Goal: Information Seeking & Learning: Learn about a topic

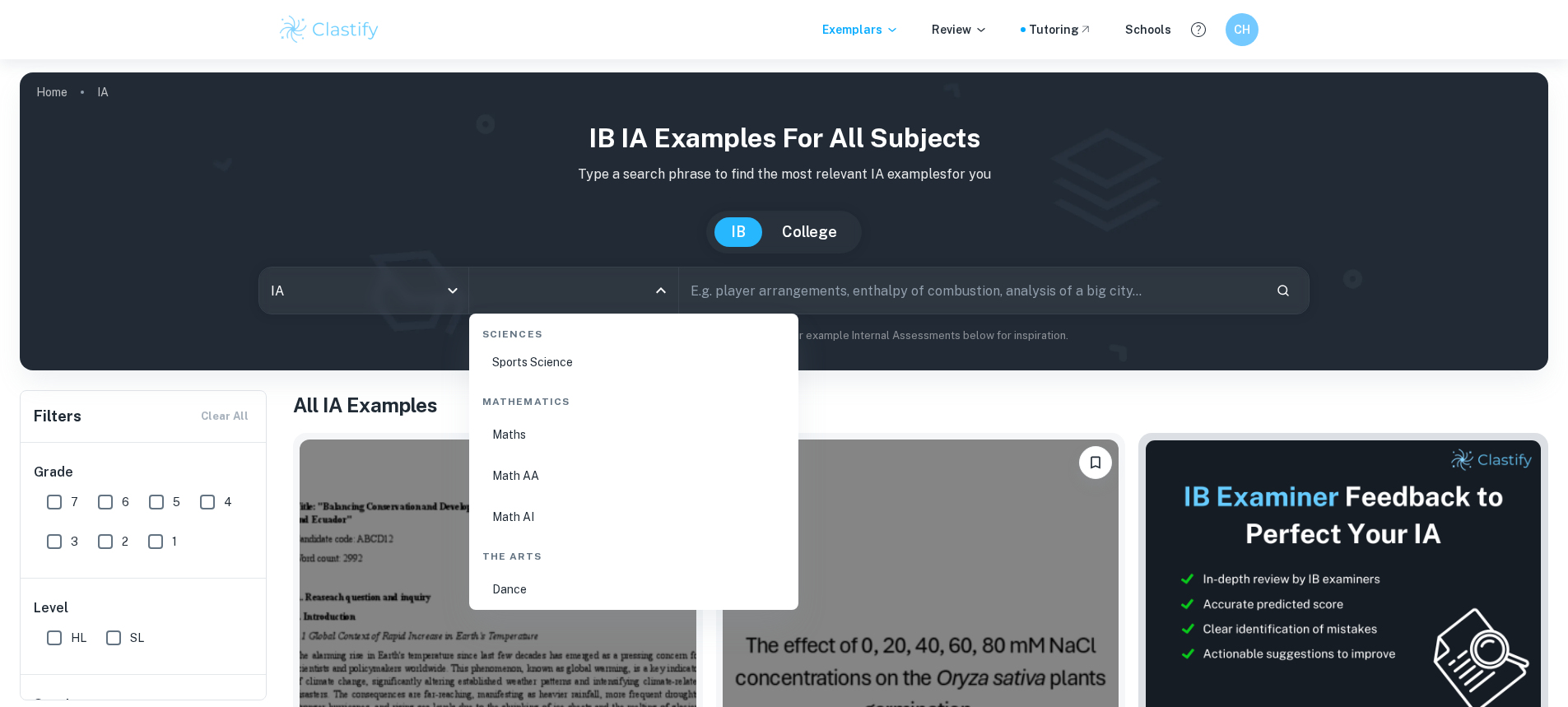
scroll to position [2797, 0]
click at [582, 462] on li "Math AA" at bounding box center [634, 457] width 316 height 38
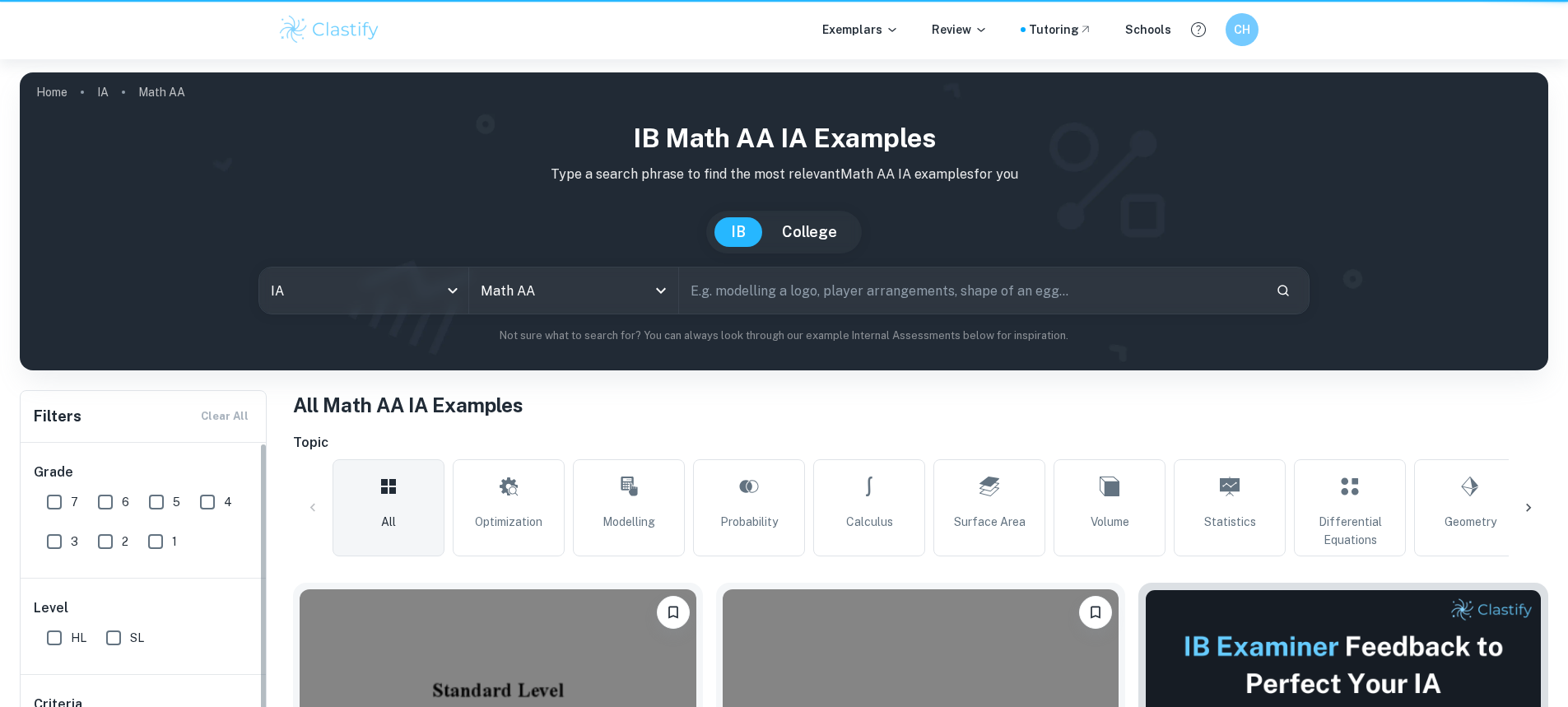
scroll to position [329, 0]
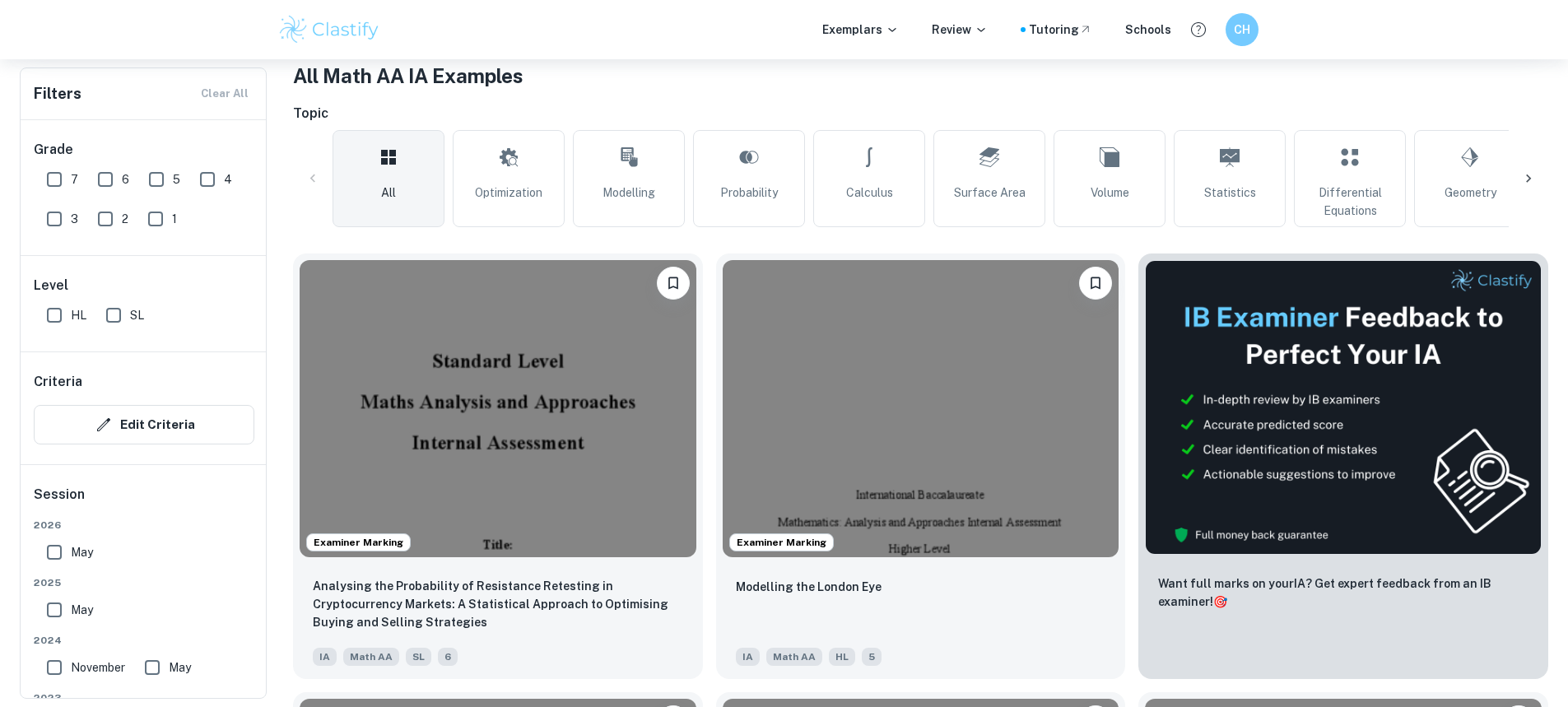
drag, startPoint x: 55, startPoint y: 310, endPoint x: 39, endPoint y: 213, distance: 98.3
click at [55, 310] on input "HL" at bounding box center [54, 315] width 33 height 33
checkbox input "true"
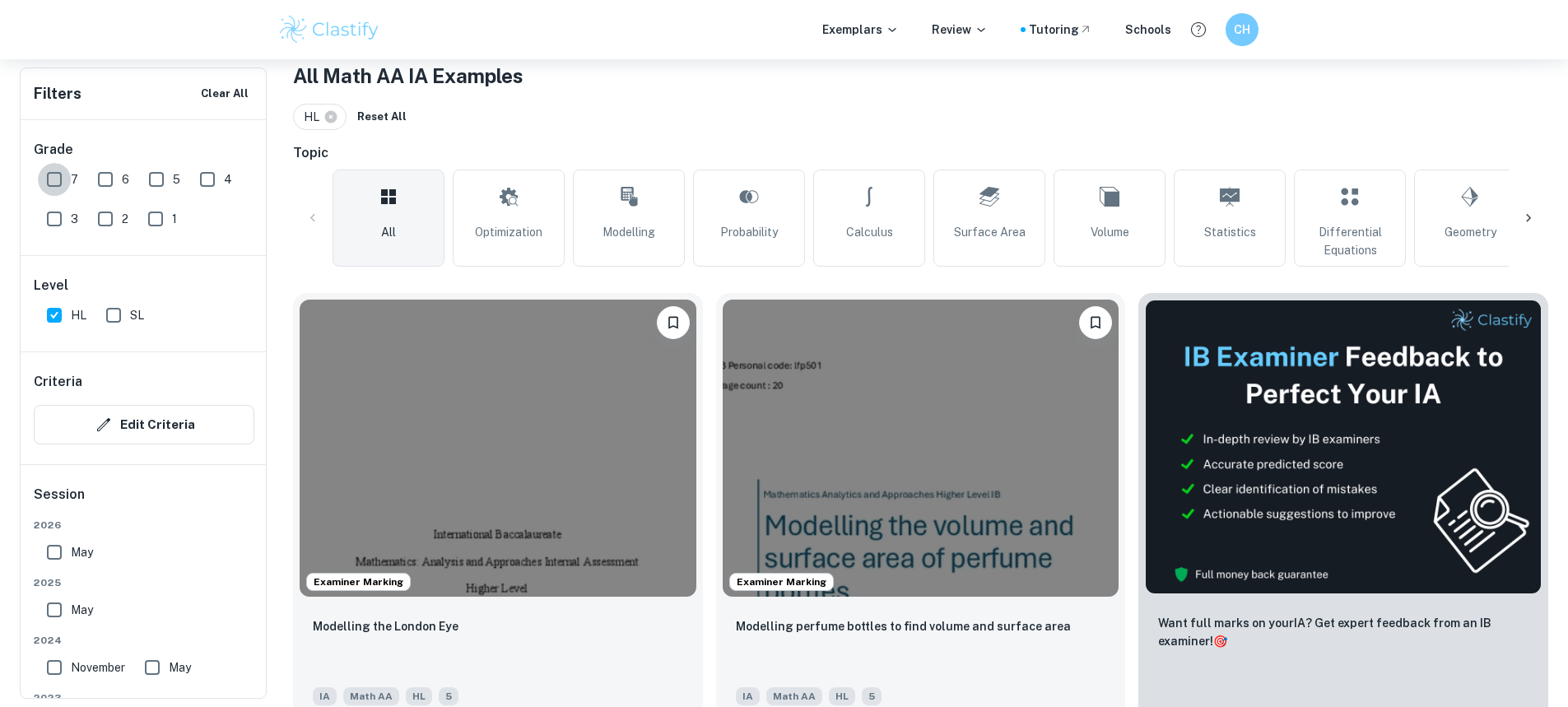
click at [55, 188] on input "7" at bounding box center [54, 179] width 33 height 33
checkbox input "true"
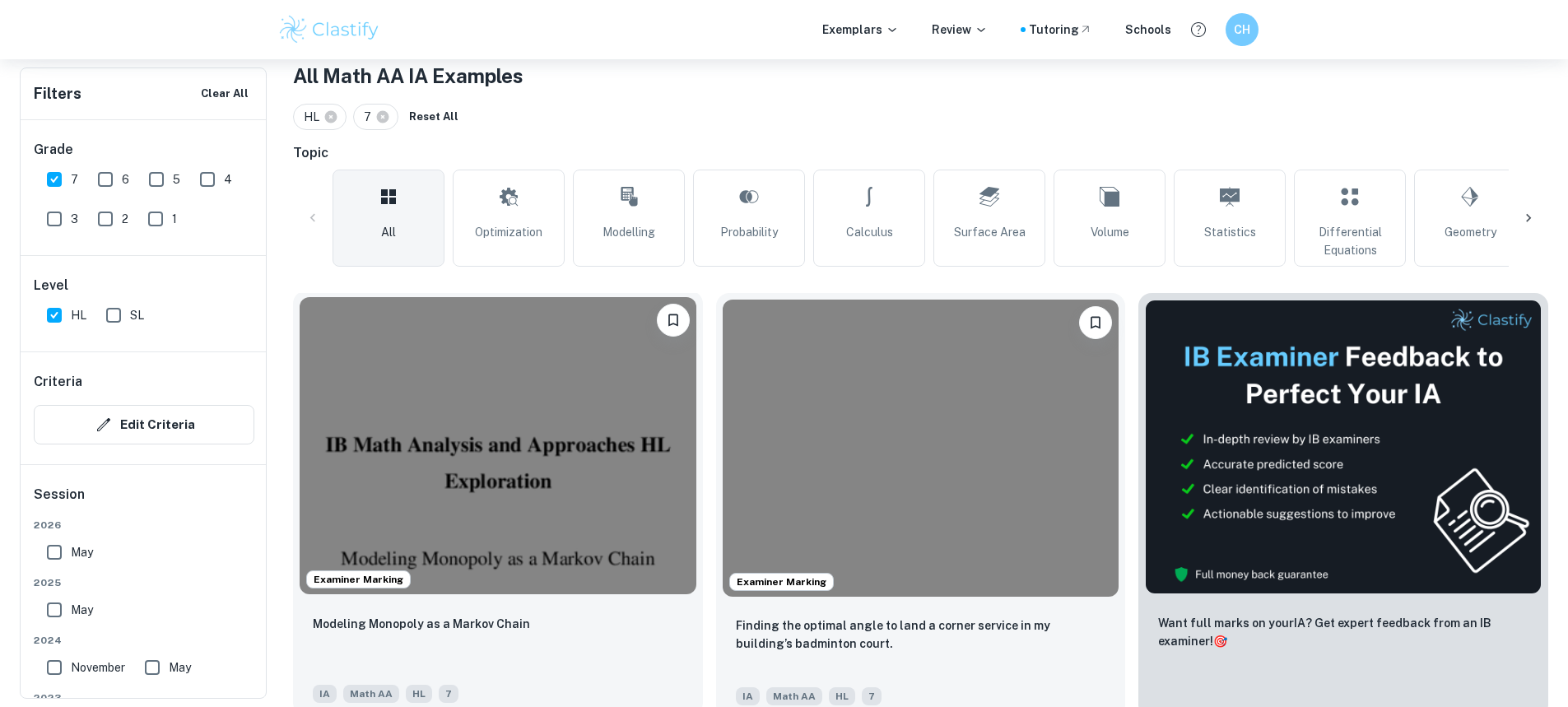
click at [554, 480] on img at bounding box center [498, 446] width 397 height 297
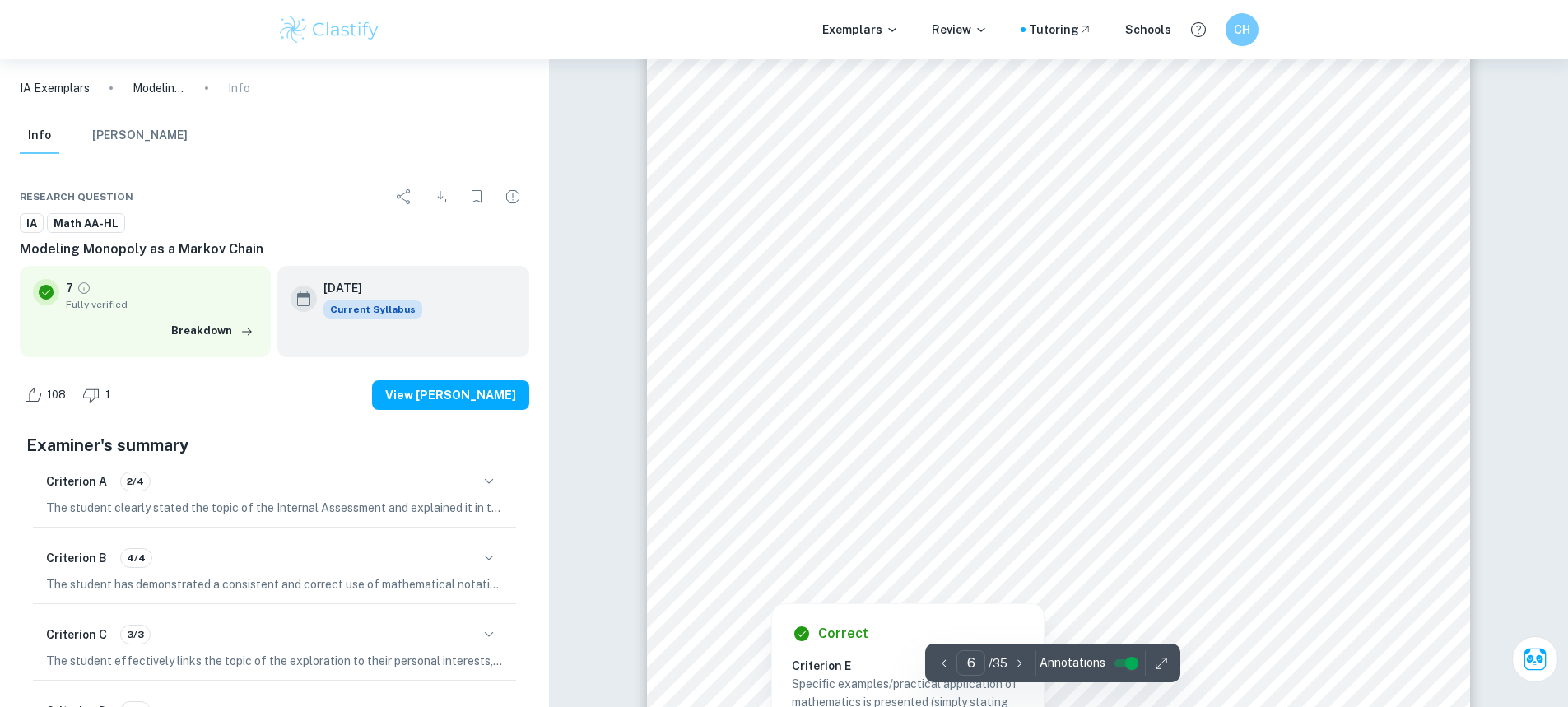
scroll to position [5924, 0]
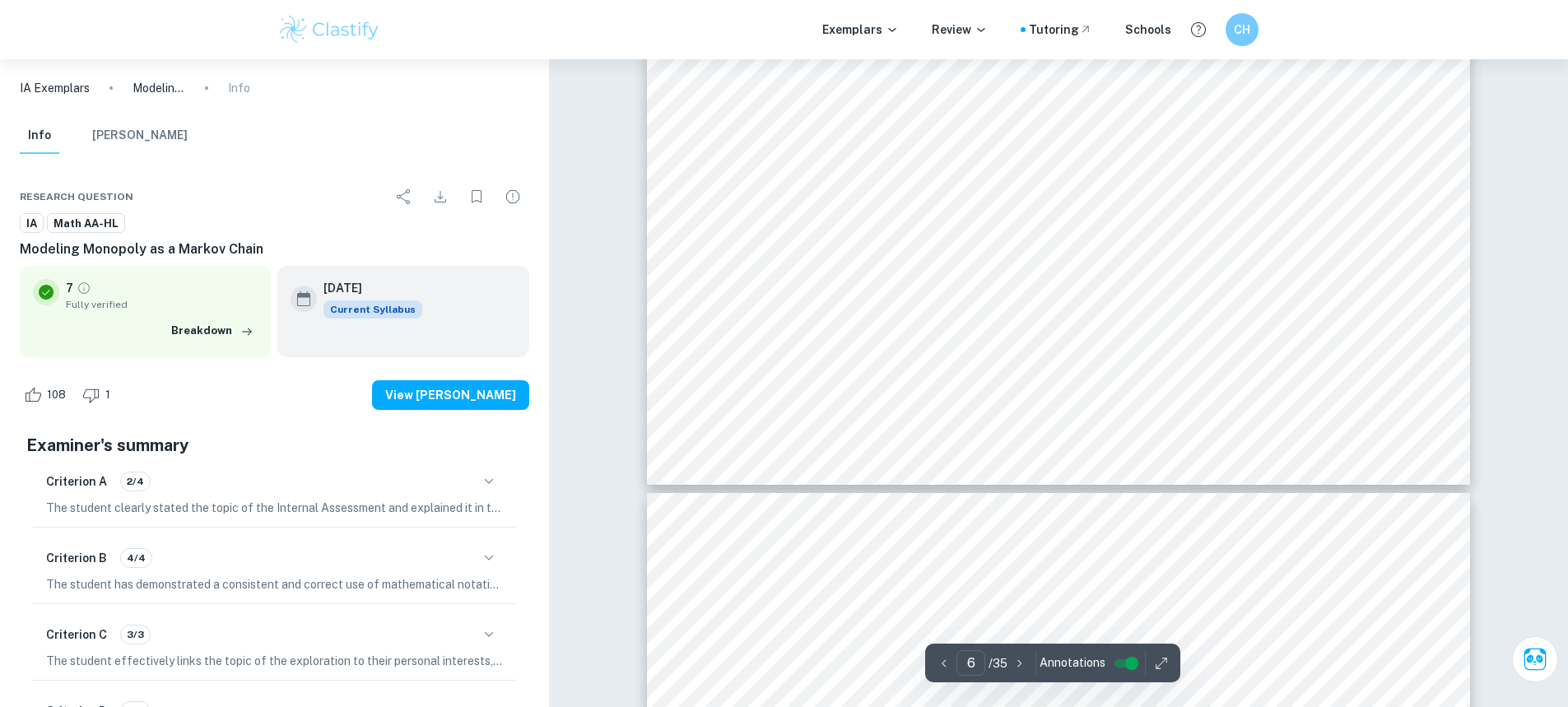
type input "7"
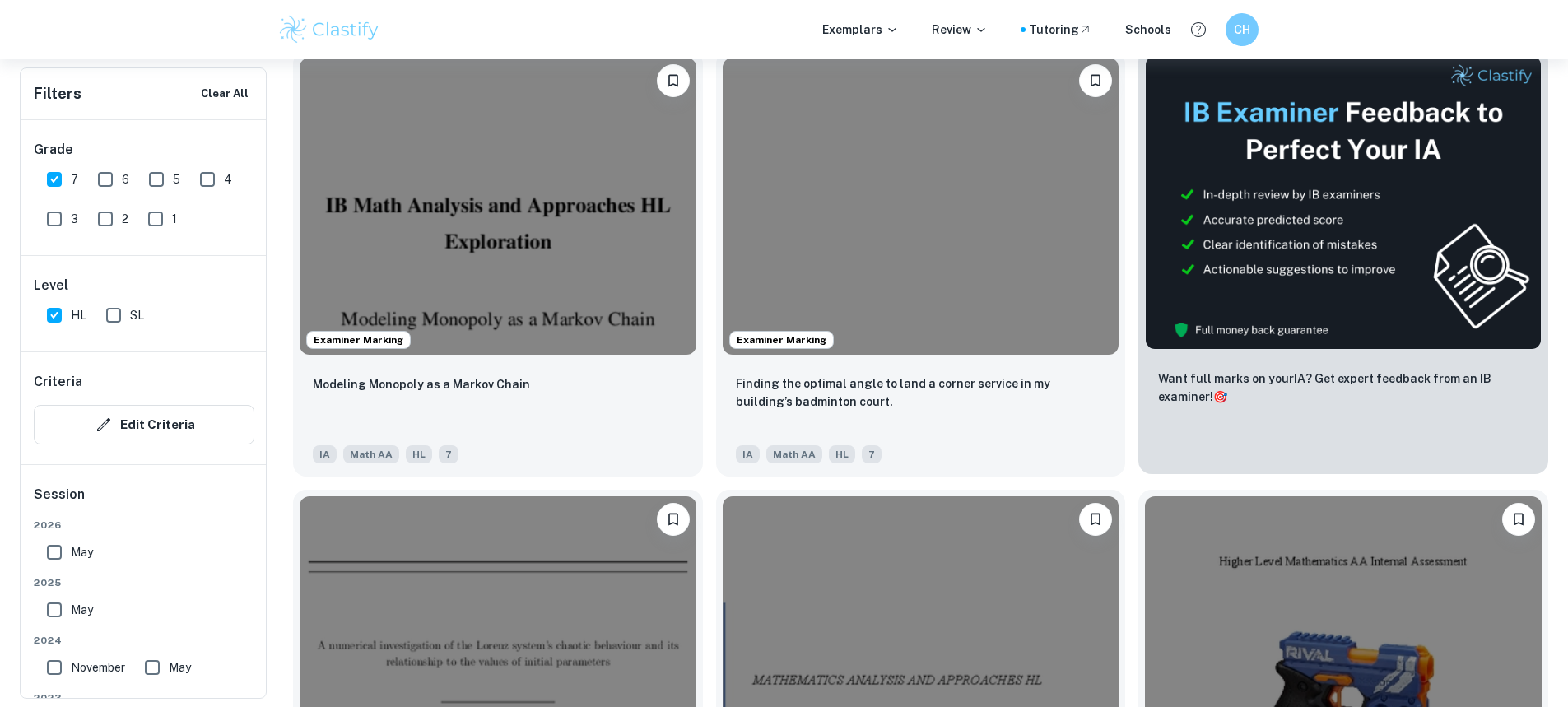
scroll to position [576, 0]
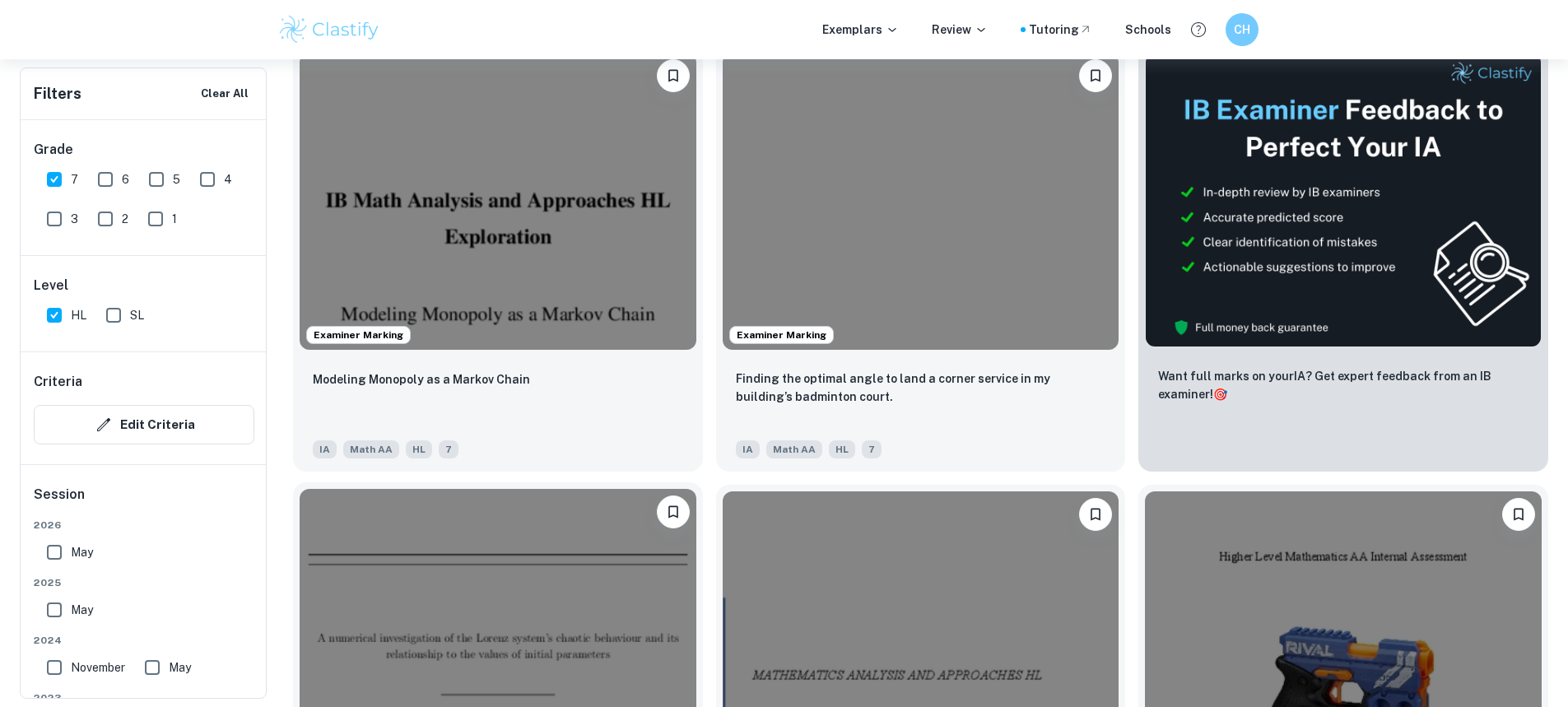
click at [697, 489] on img at bounding box center [498, 638] width 397 height 297
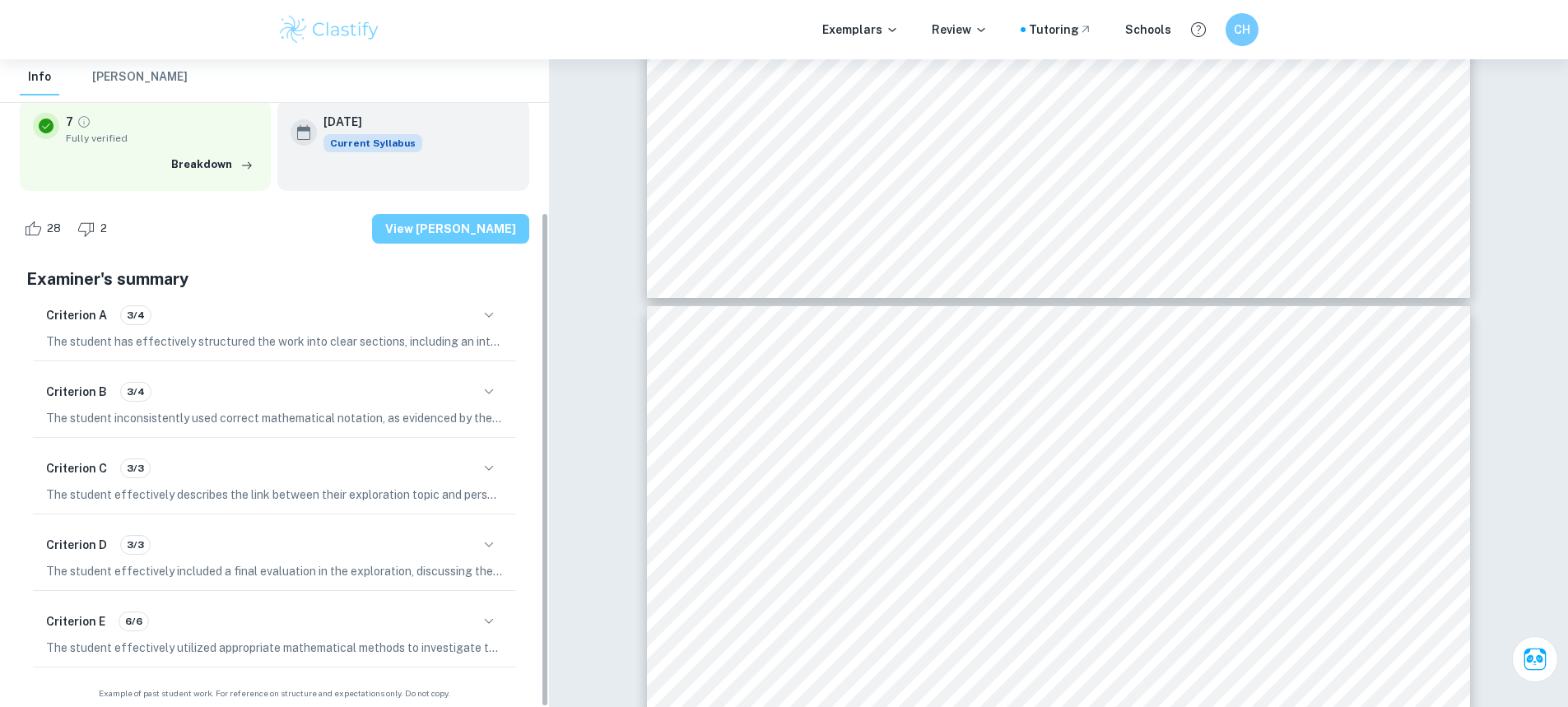
scroll to position [199, 0]
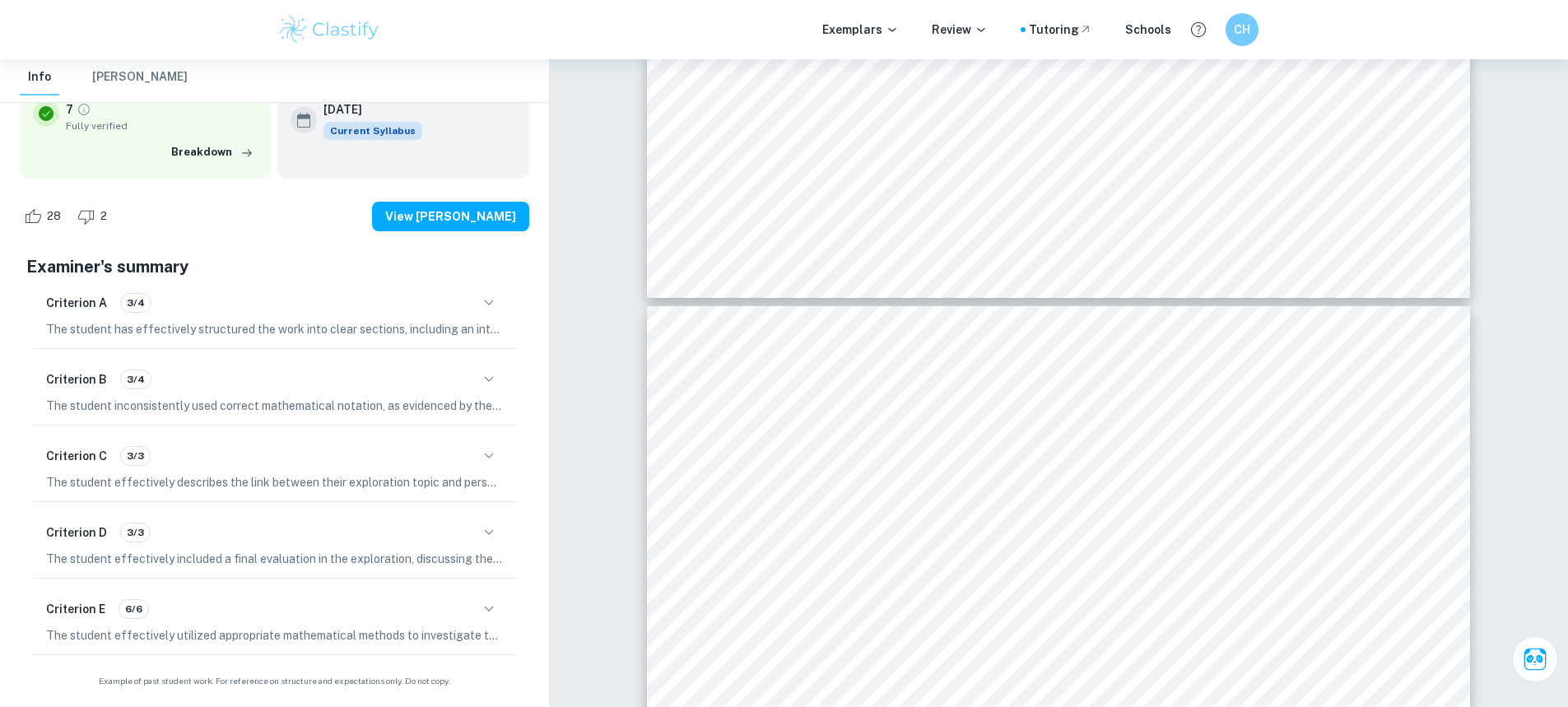
click at [491, 304] on icon "button" at bounding box center [489, 302] width 19 height 19
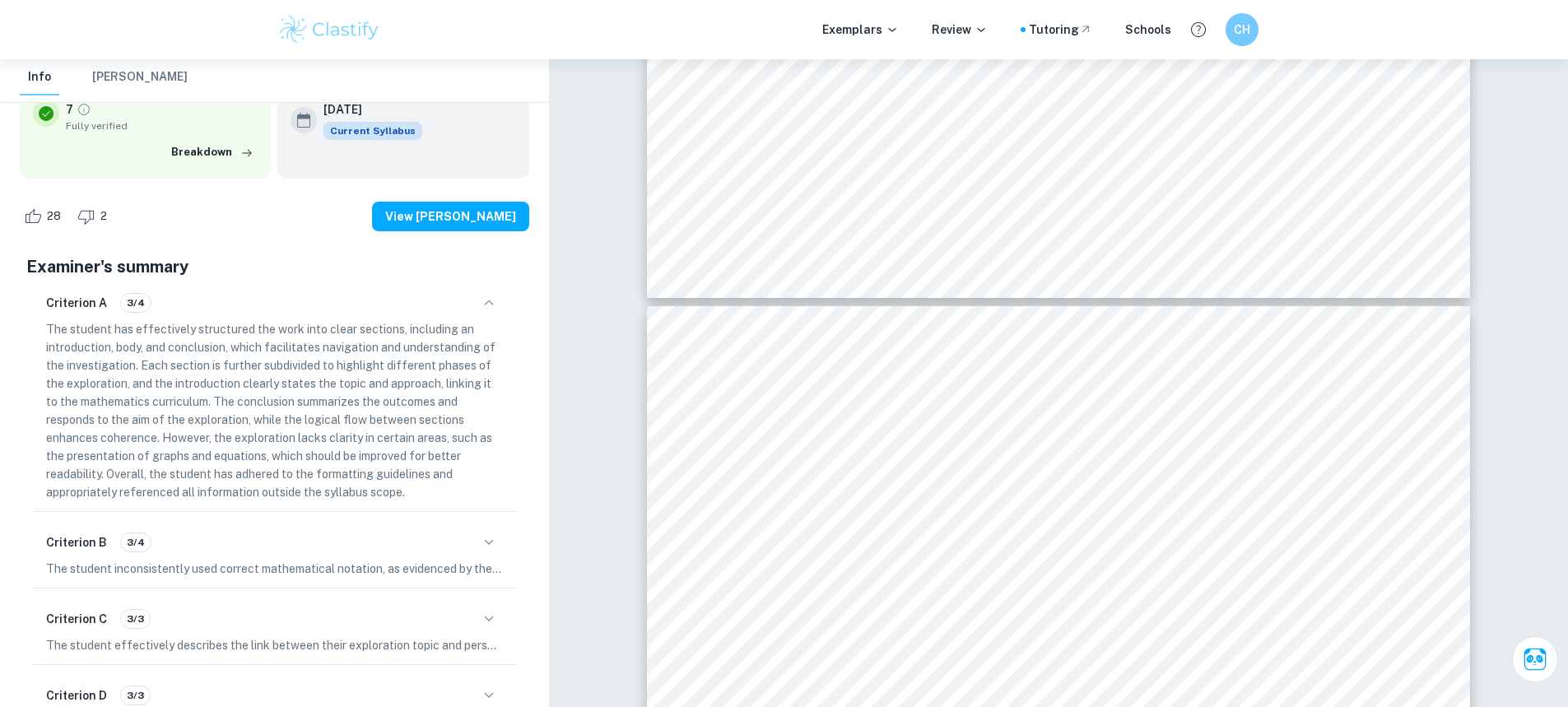
click at [468, 550] on div "Criterion B 3/4" at bounding box center [274, 543] width 457 height 28
click at [480, 539] on icon "button" at bounding box center [489, 542] width 19 height 19
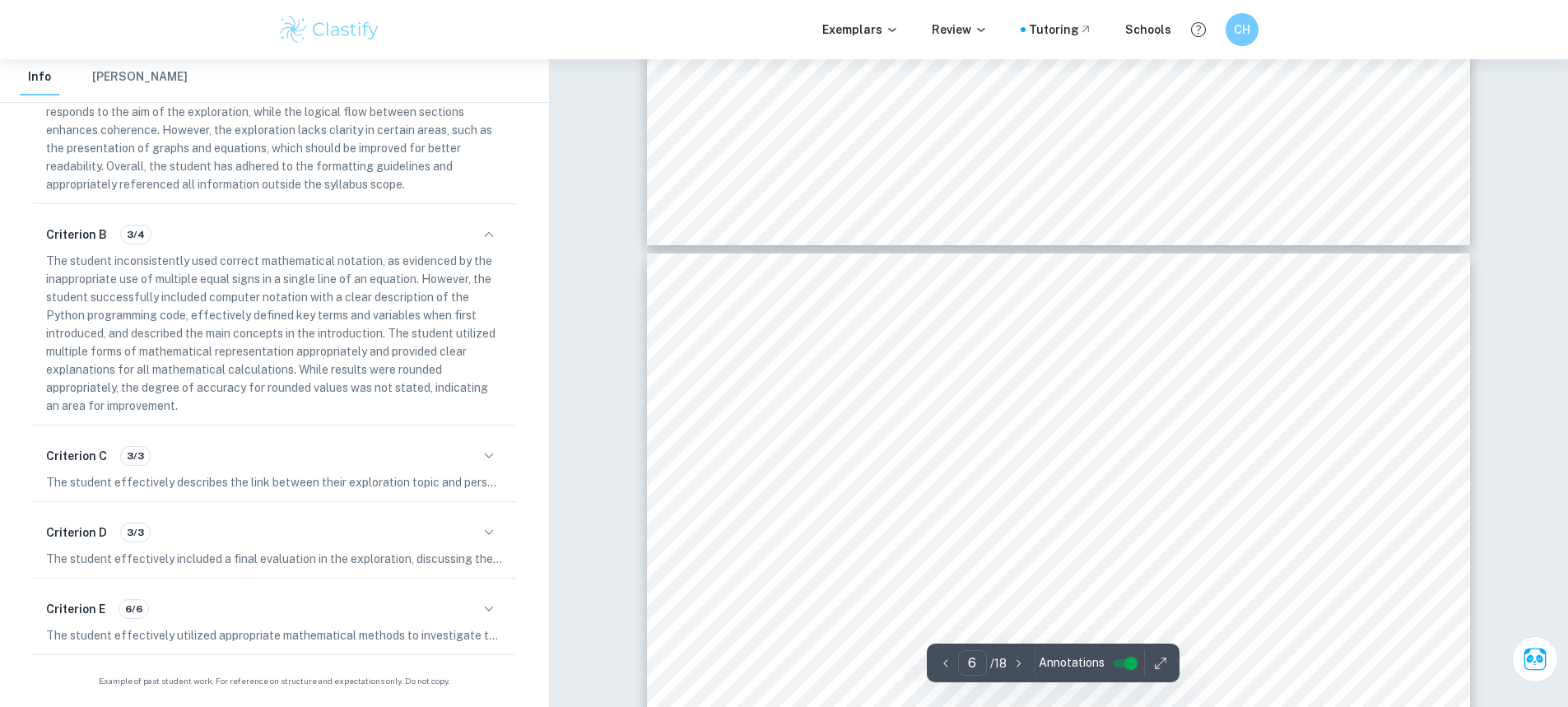
scroll to position [5348, 0]
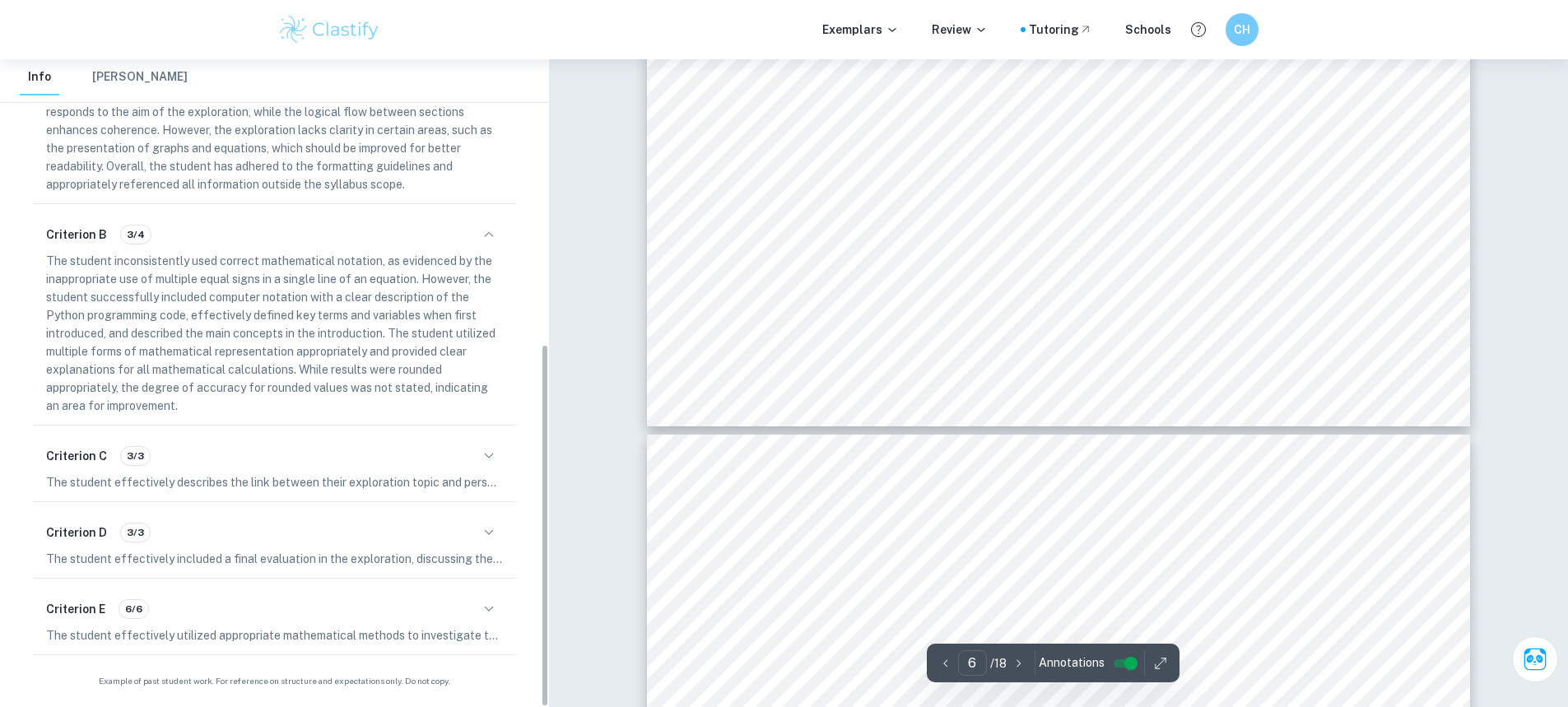
type input "5"
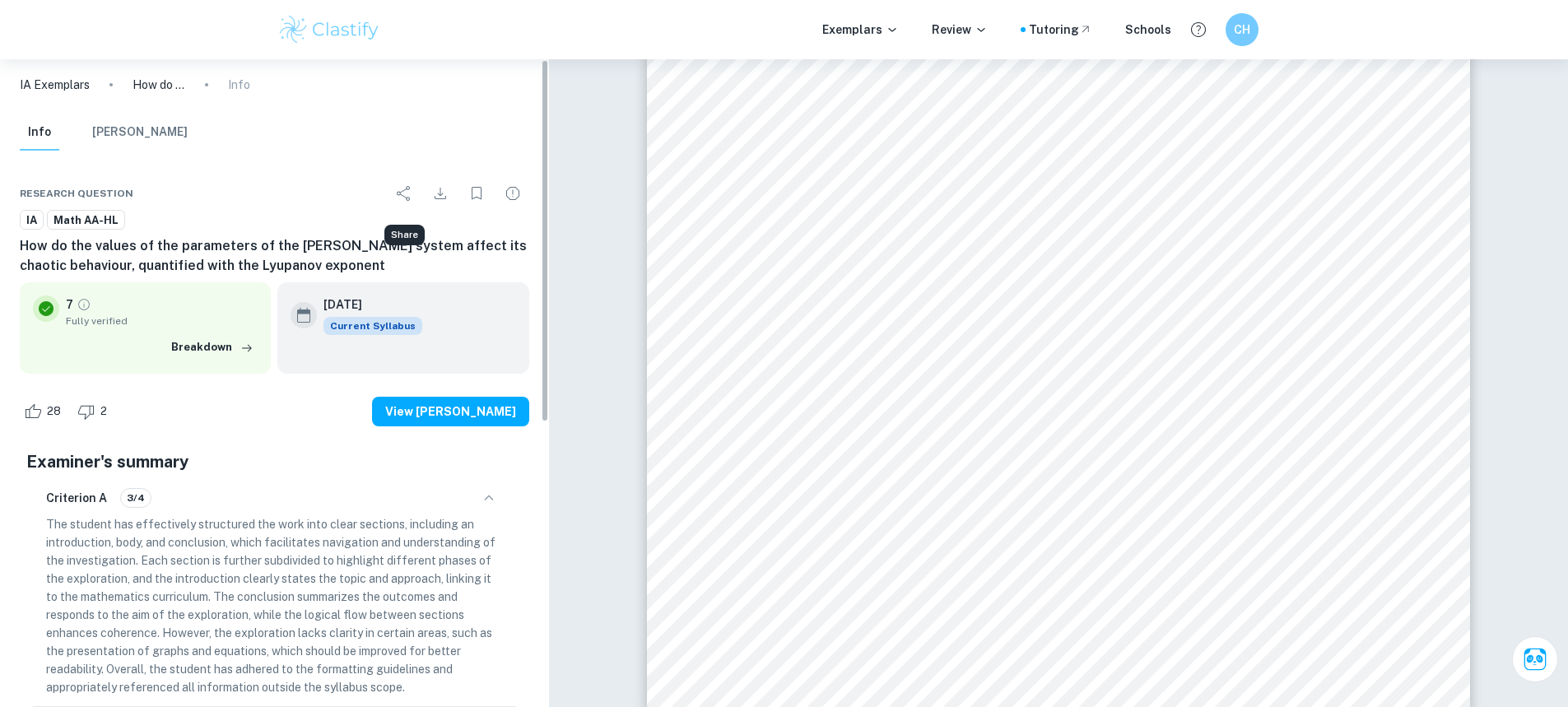
scroll to position [0, 0]
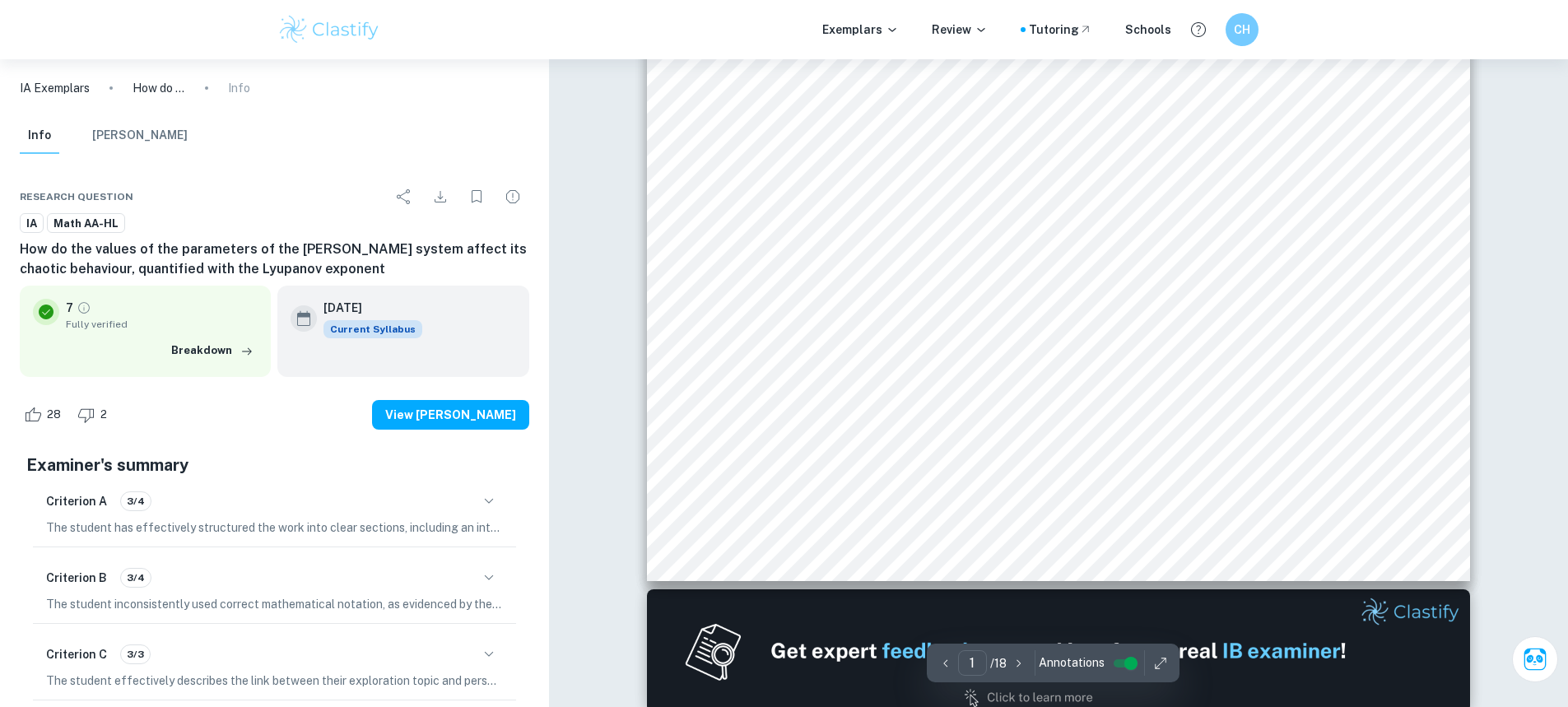
scroll to position [552, 0]
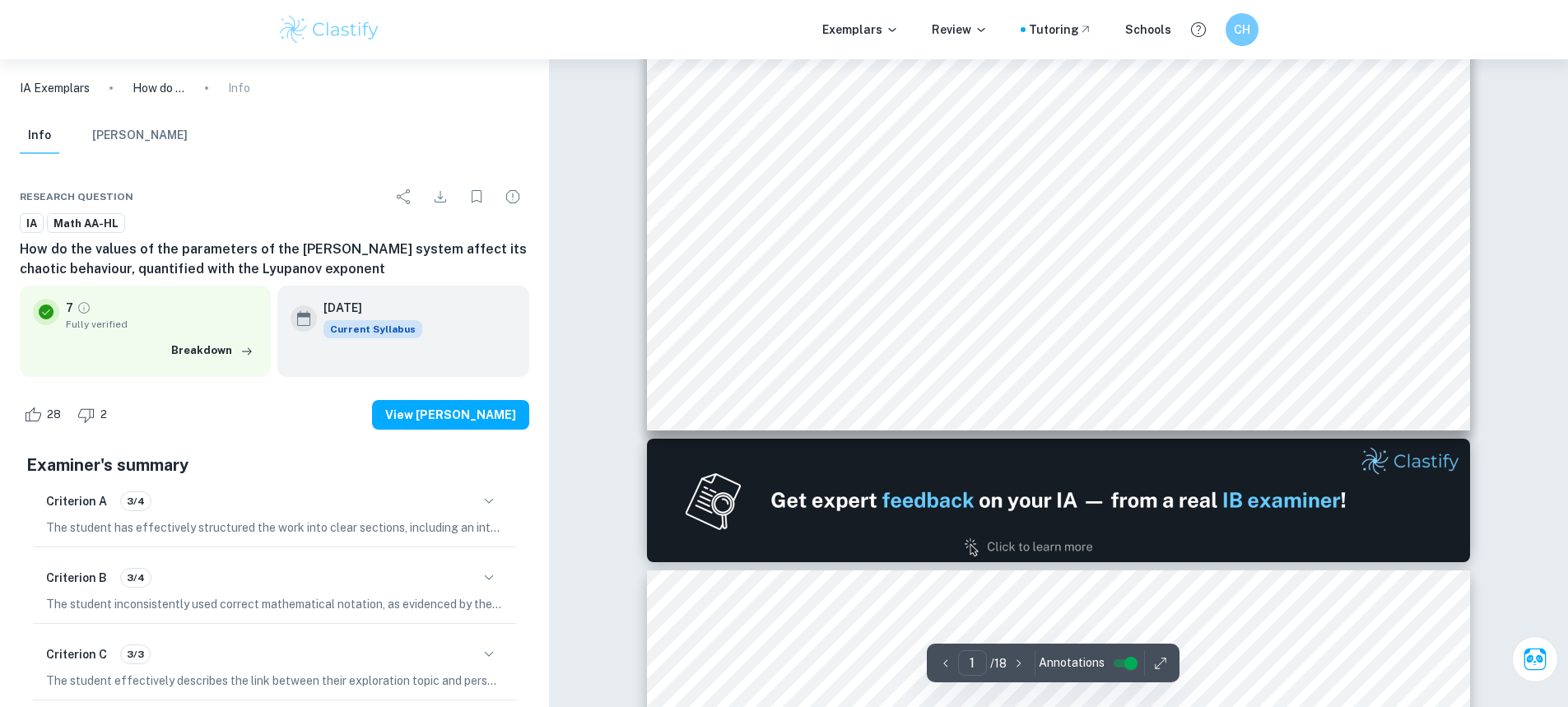
type input "2"
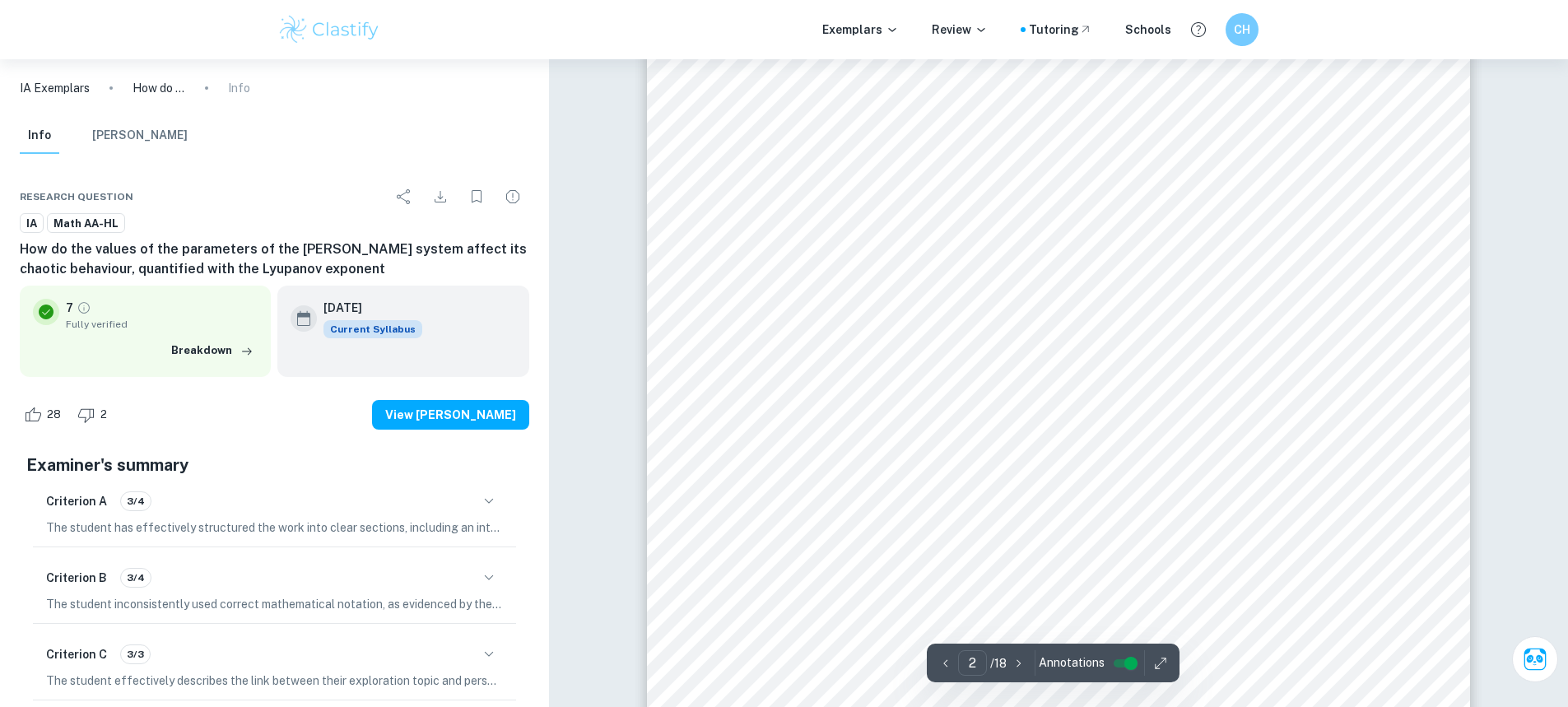
scroll to position [1293, 0]
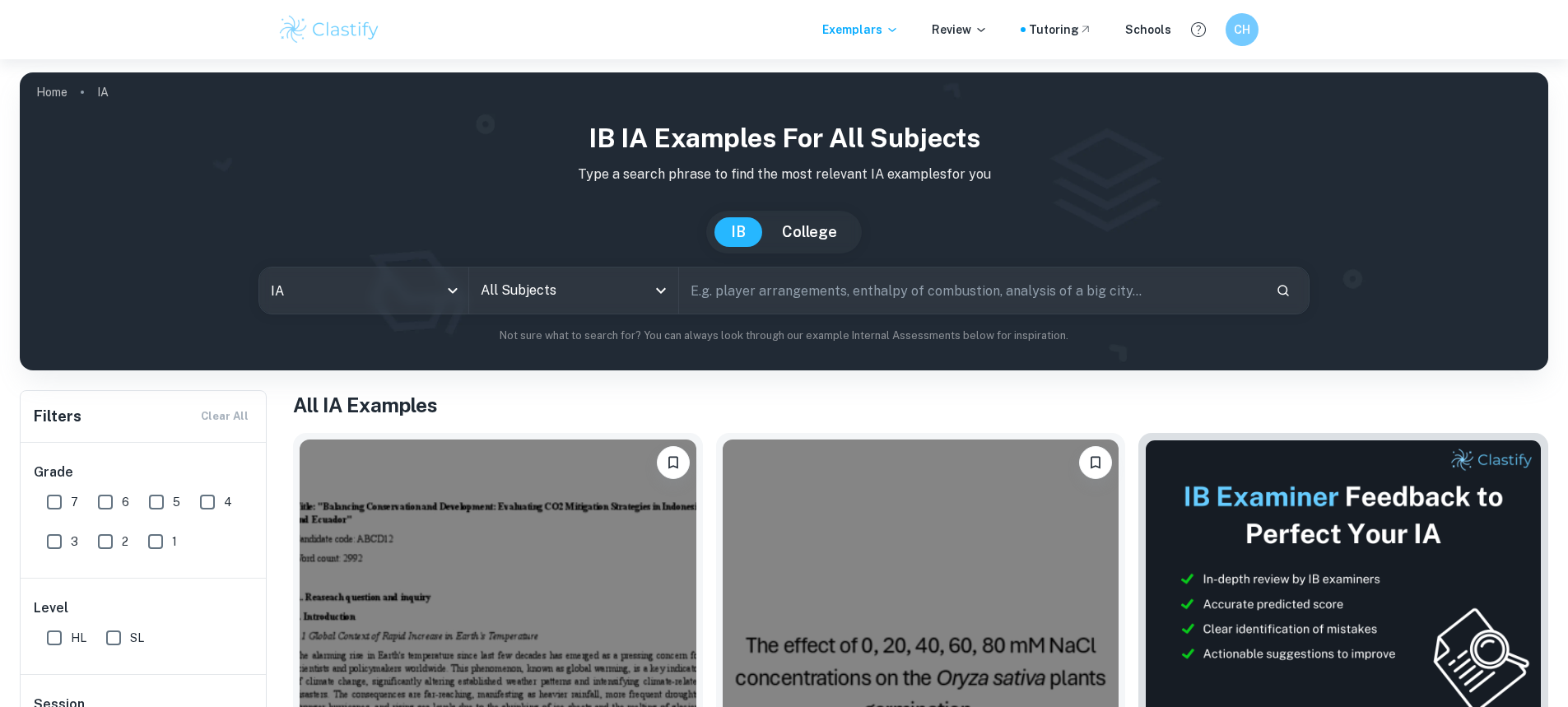
scroll to position [164, 0]
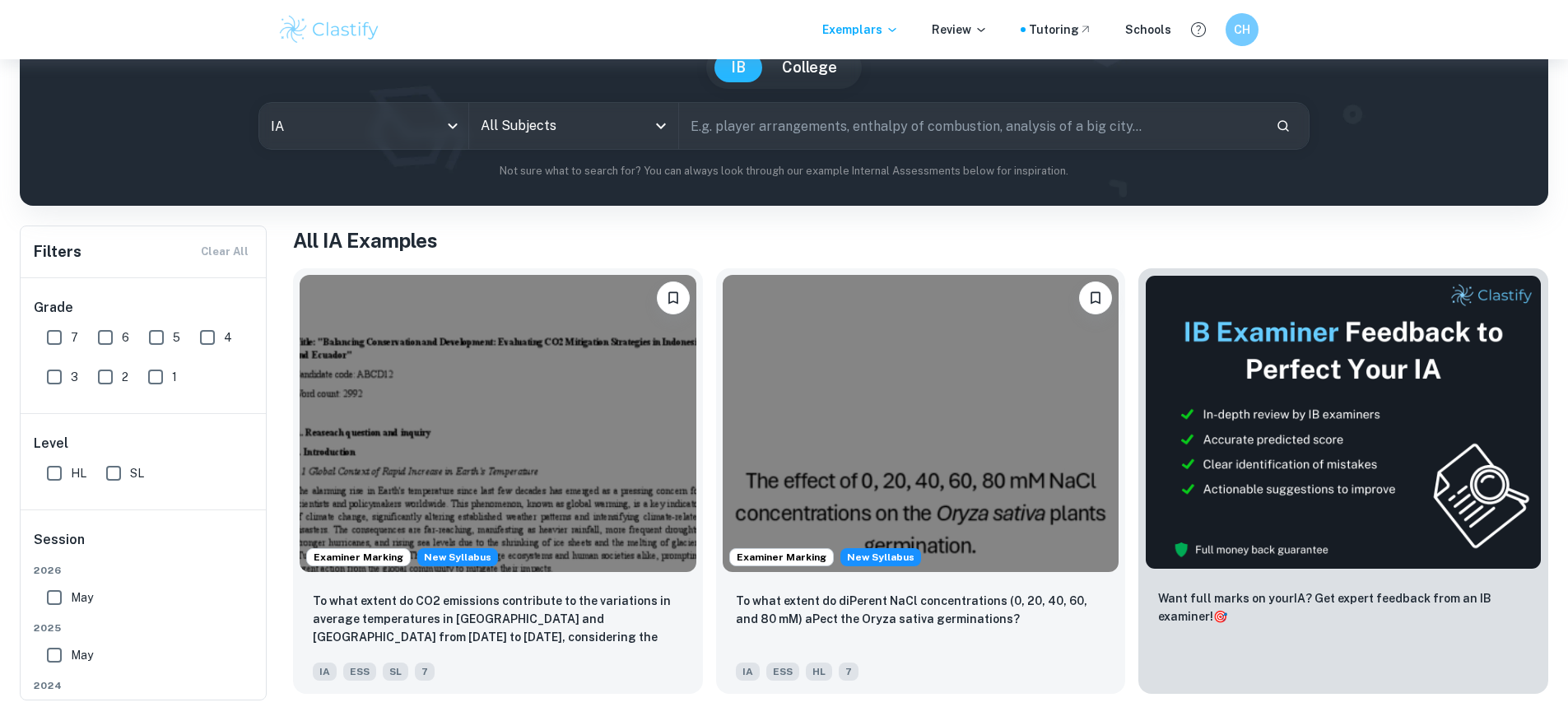
click at [656, 126] on icon "Open" at bounding box center [661, 126] width 19 height 19
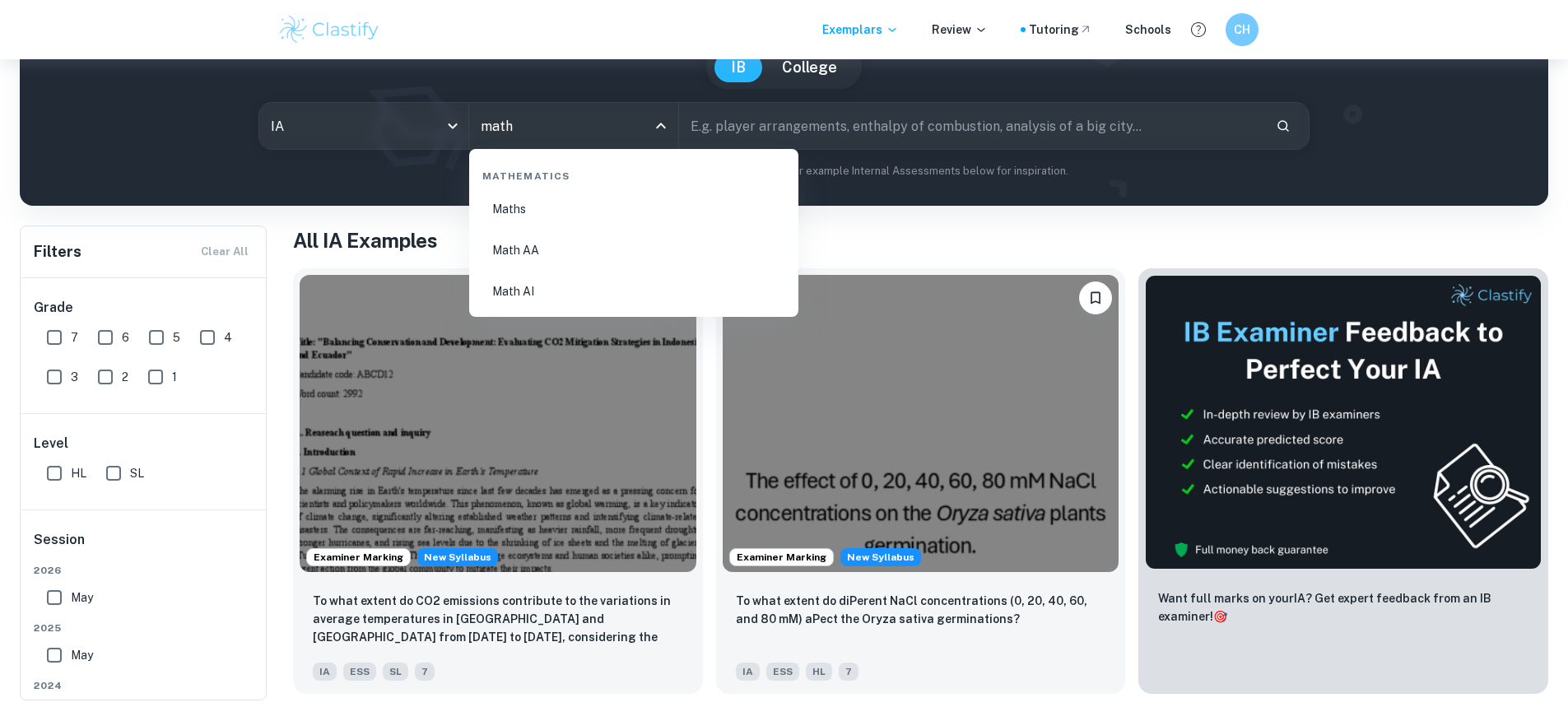
click at [691, 249] on li "Math AA" at bounding box center [634, 250] width 316 height 38
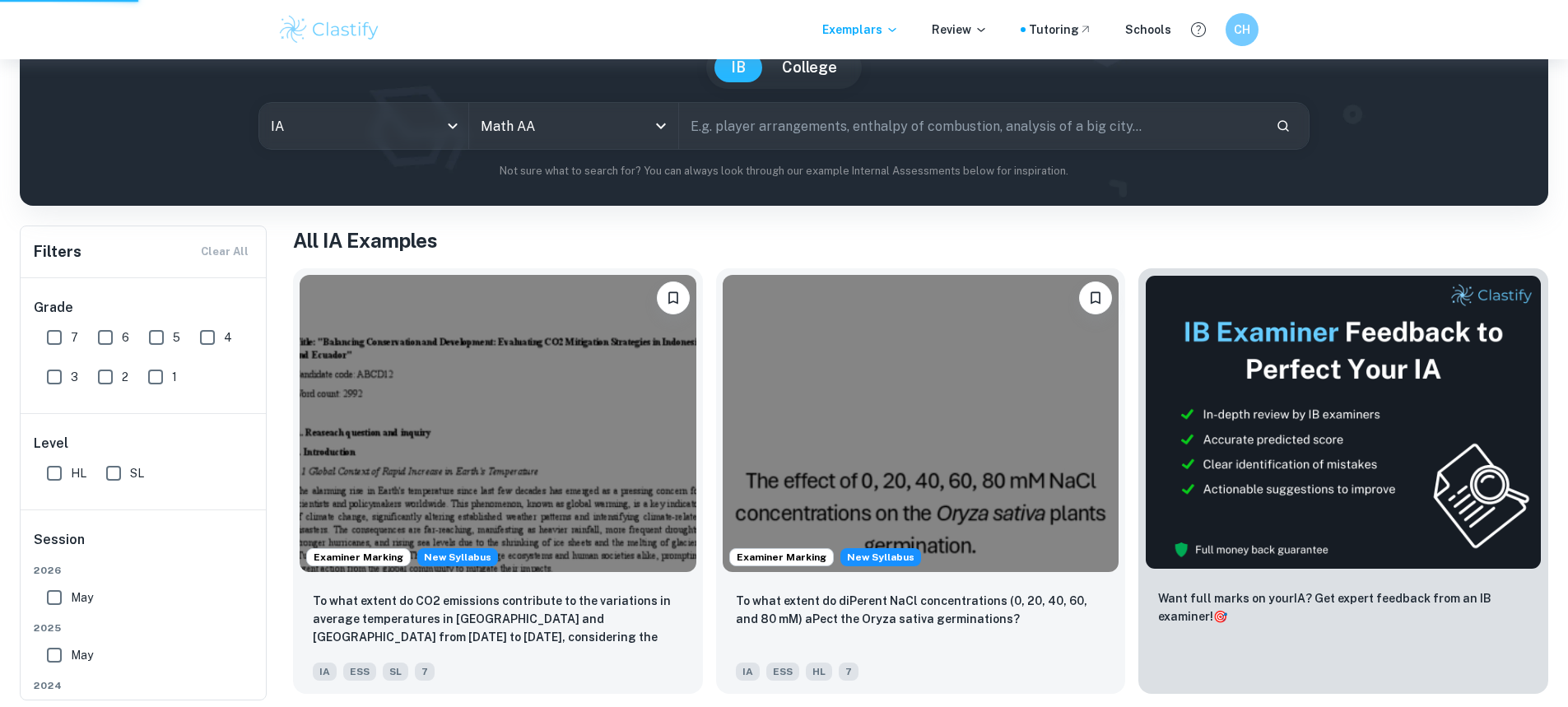
type input "Math AA"
click at [40, 339] on input "7" at bounding box center [54, 337] width 33 height 33
checkbox input "true"
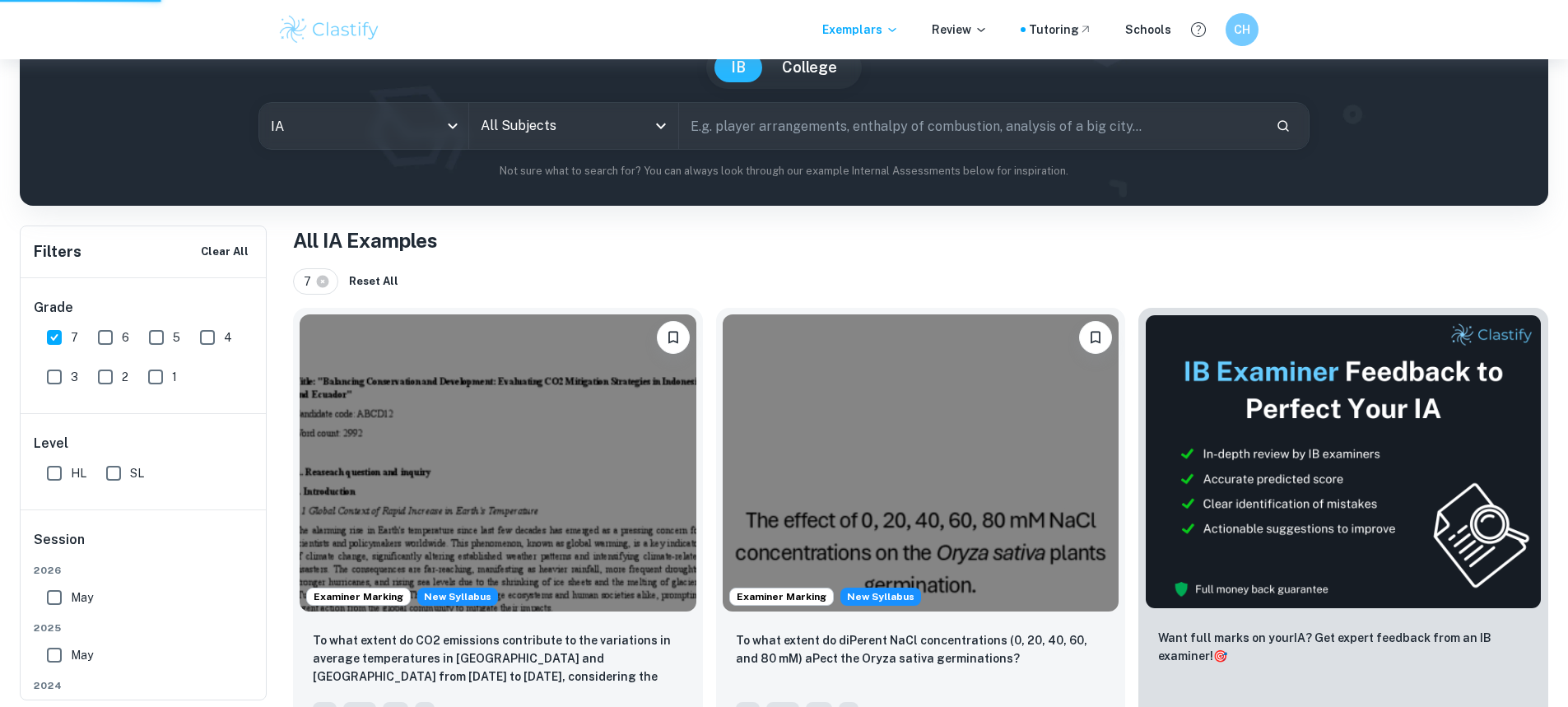
click at [63, 474] on input "HL" at bounding box center [54, 472] width 33 height 33
checkbox input "true"
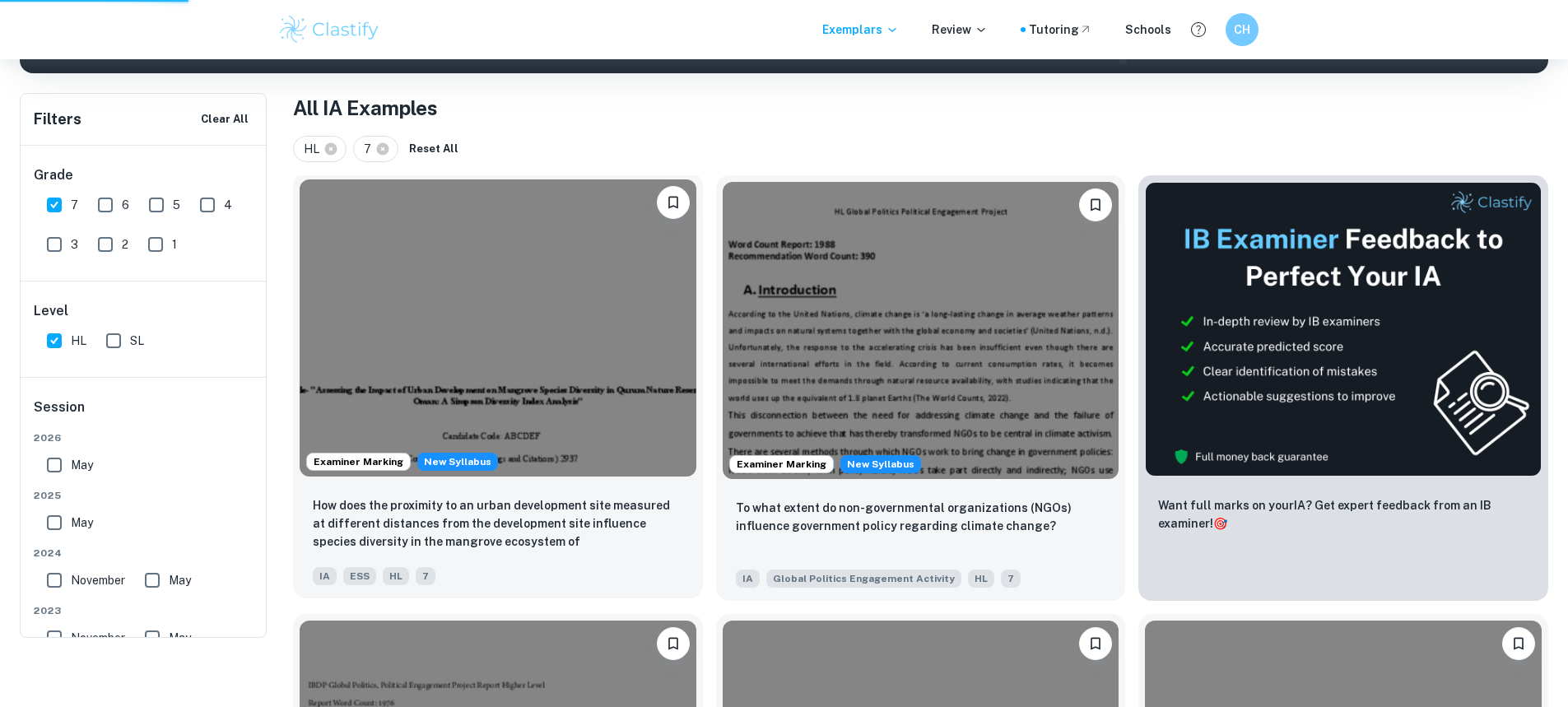
scroll to position [329, 0]
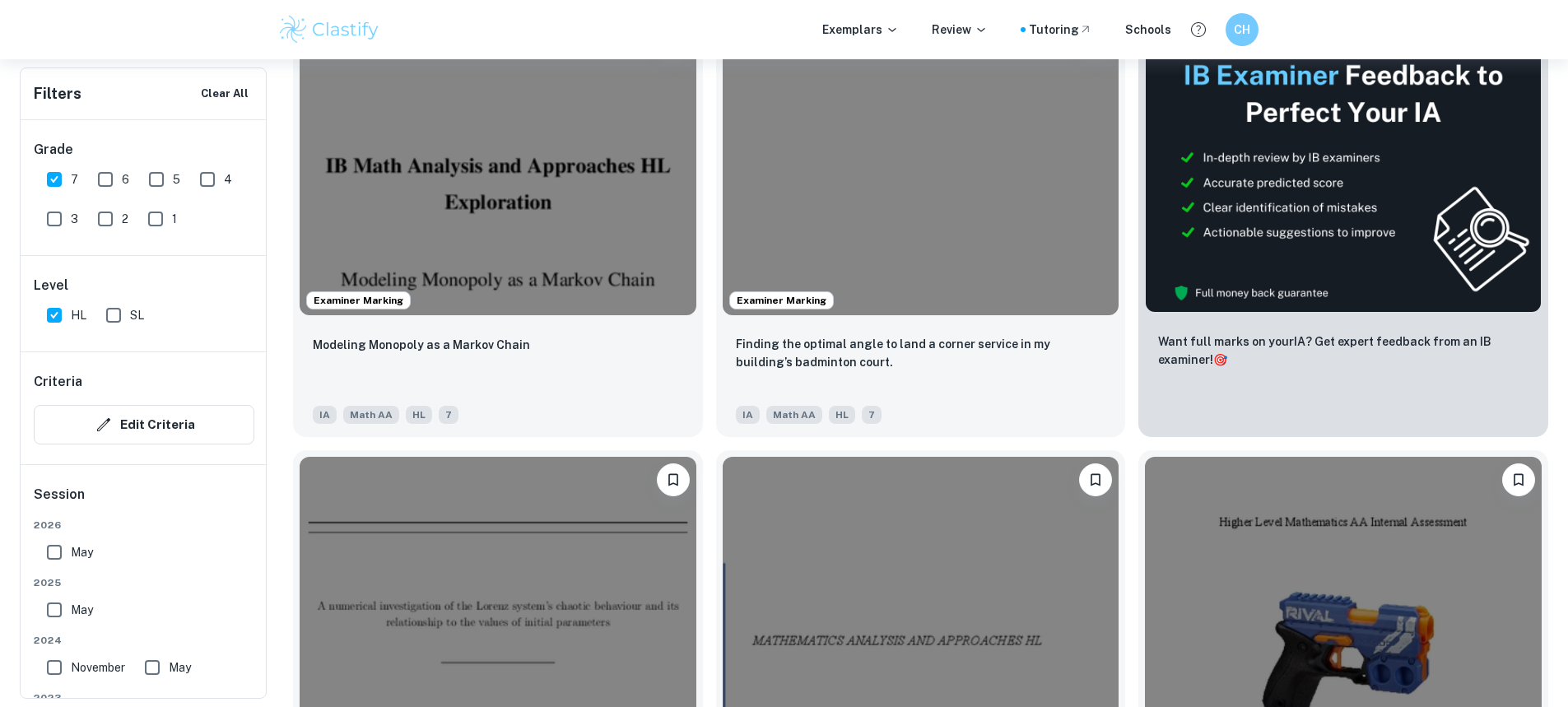
scroll to position [659, 0]
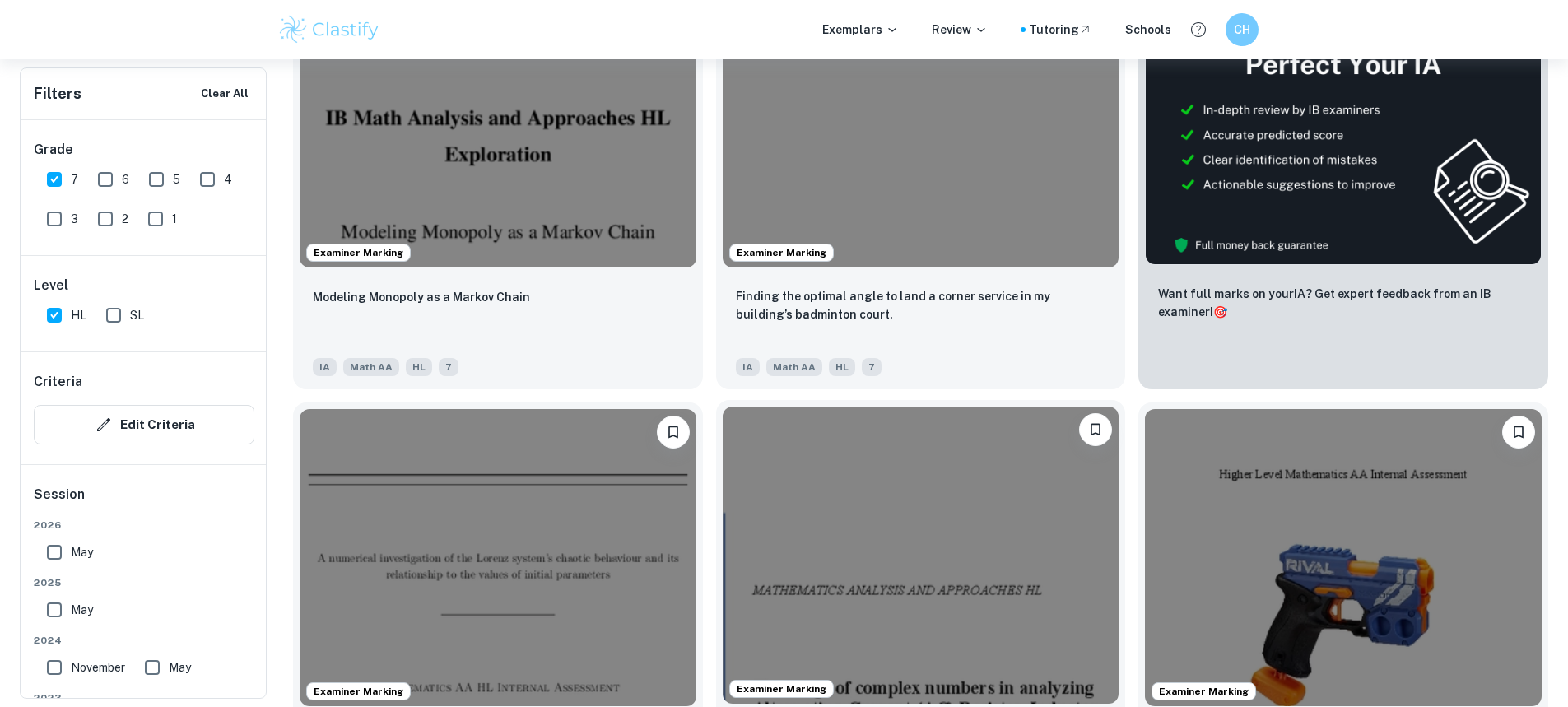
click at [722, 475] on img at bounding box center [920, 555] width 397 height 297
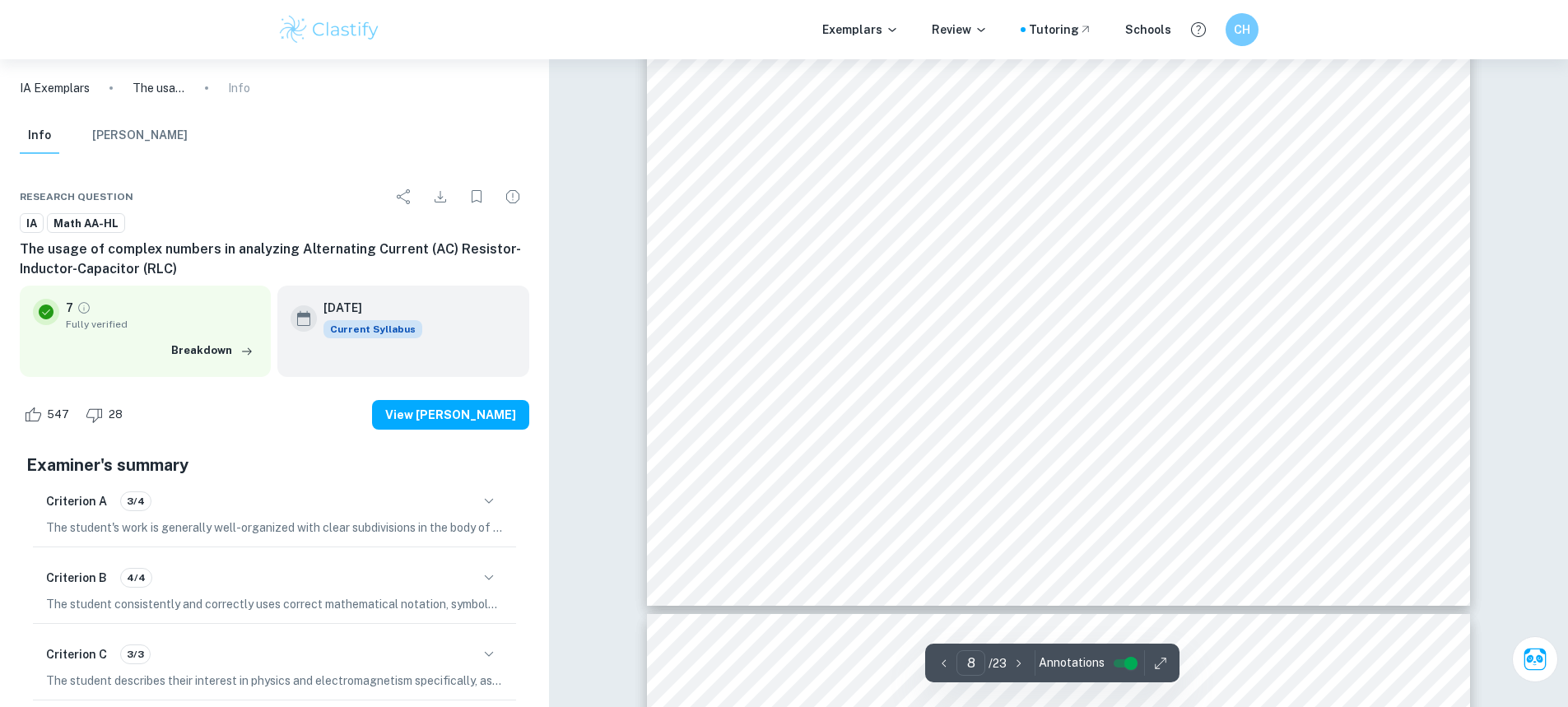
scroll to position [9049, 0]
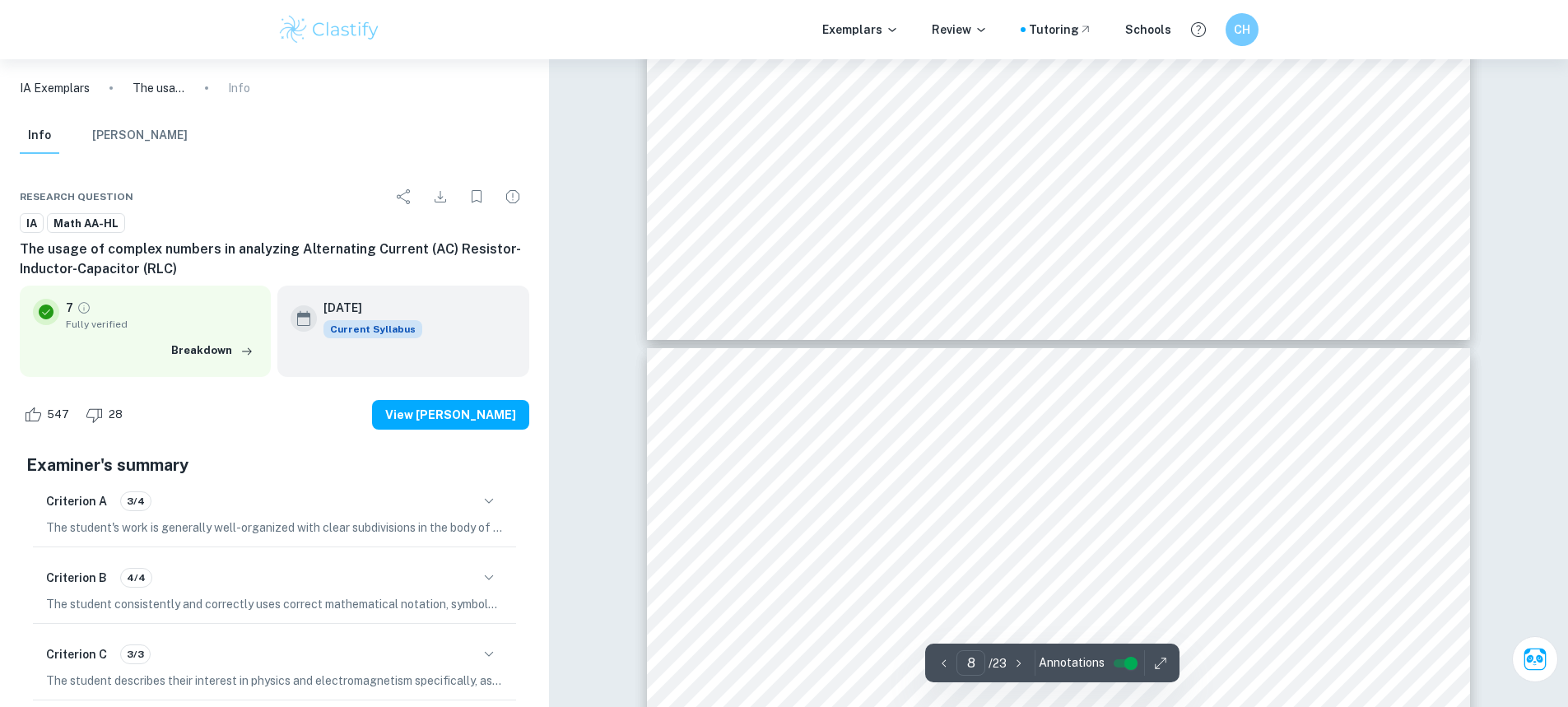
type input "9"
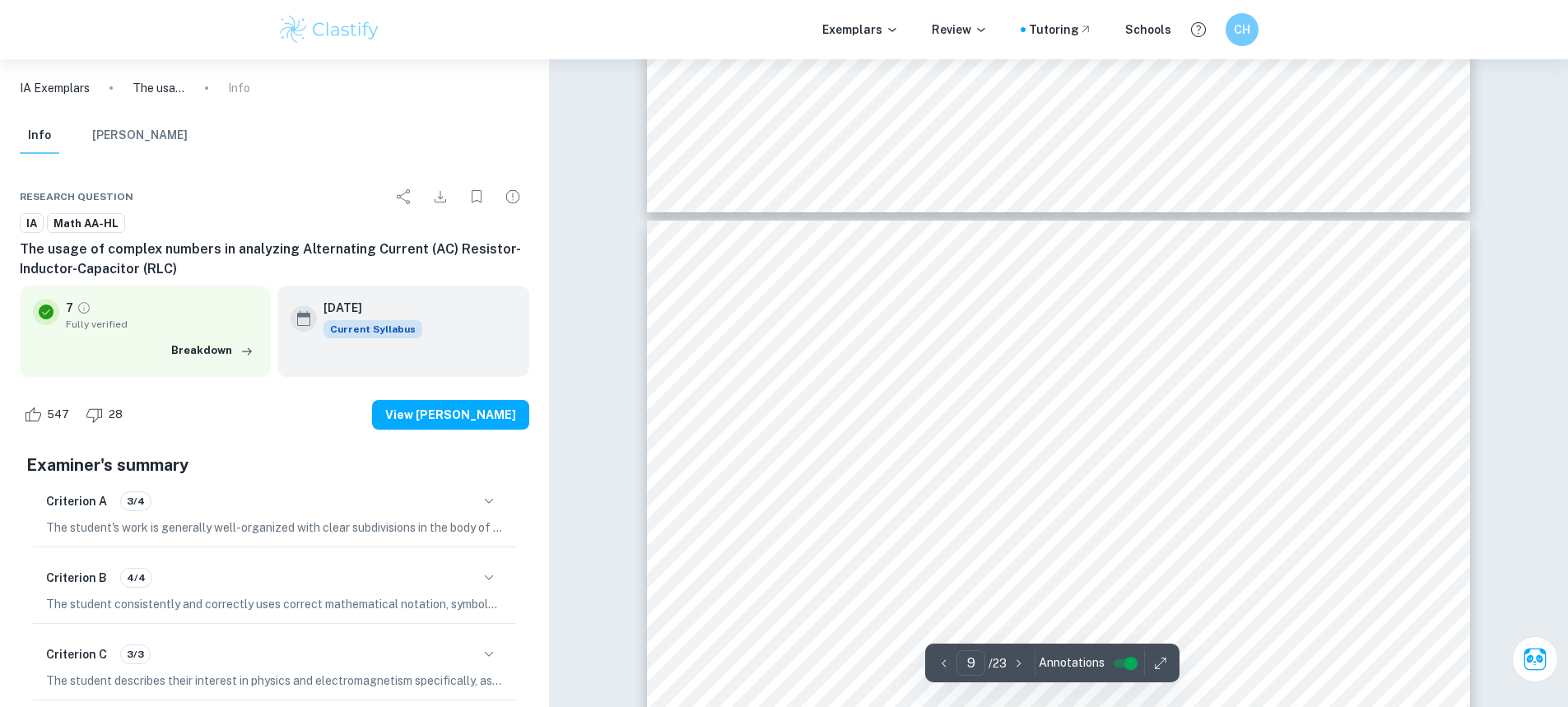
scroll to position [9377, 0]
